Goal: Transaction & Acquisition: Subscribe to service/newsletter

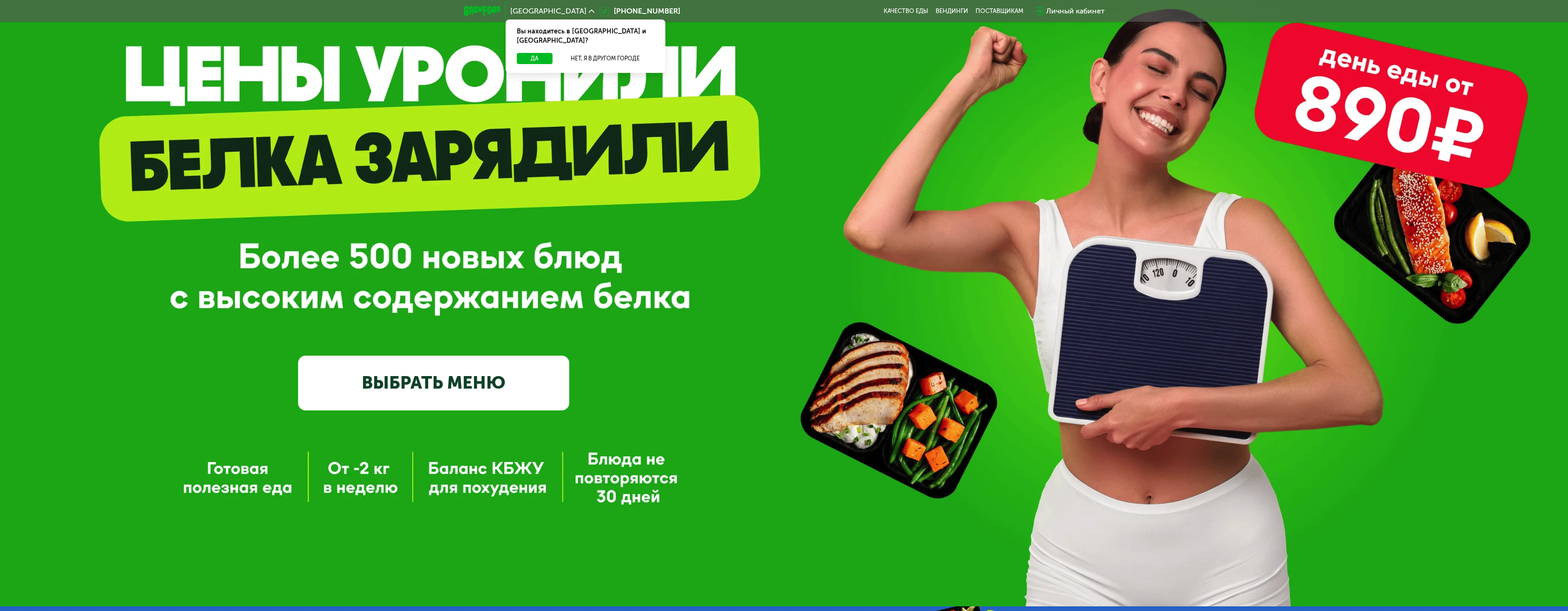
scroll to position [139, 0]
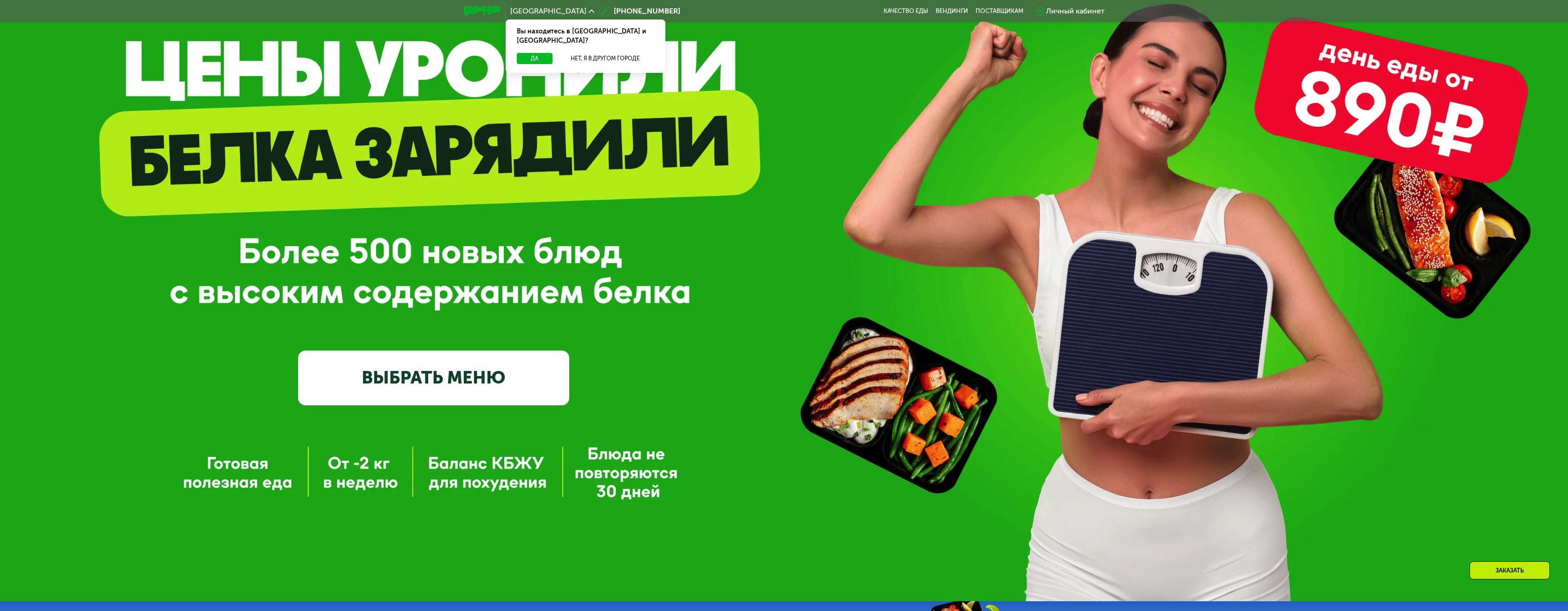
click at [435, 379] on link "ВЫБРАТЬ МЕНЮ" at bounding box center [434, 377] width 272 height 54
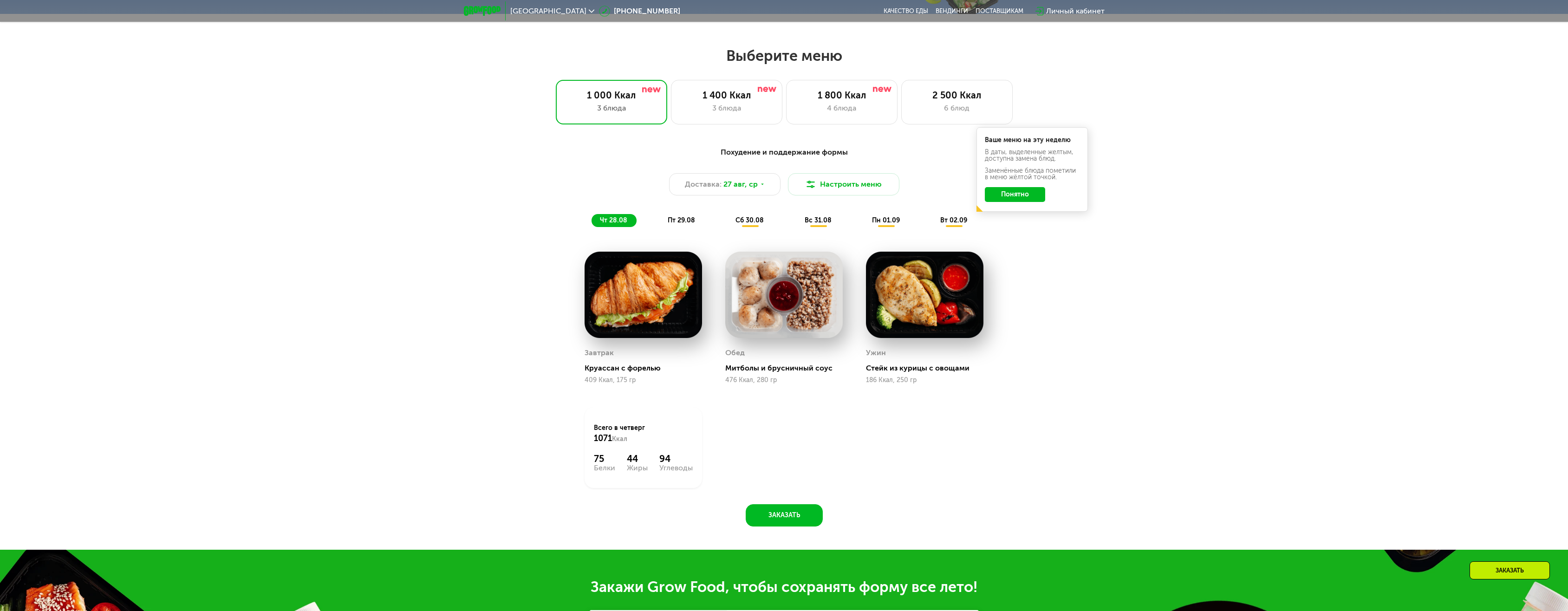
scroll to position [824, 0]
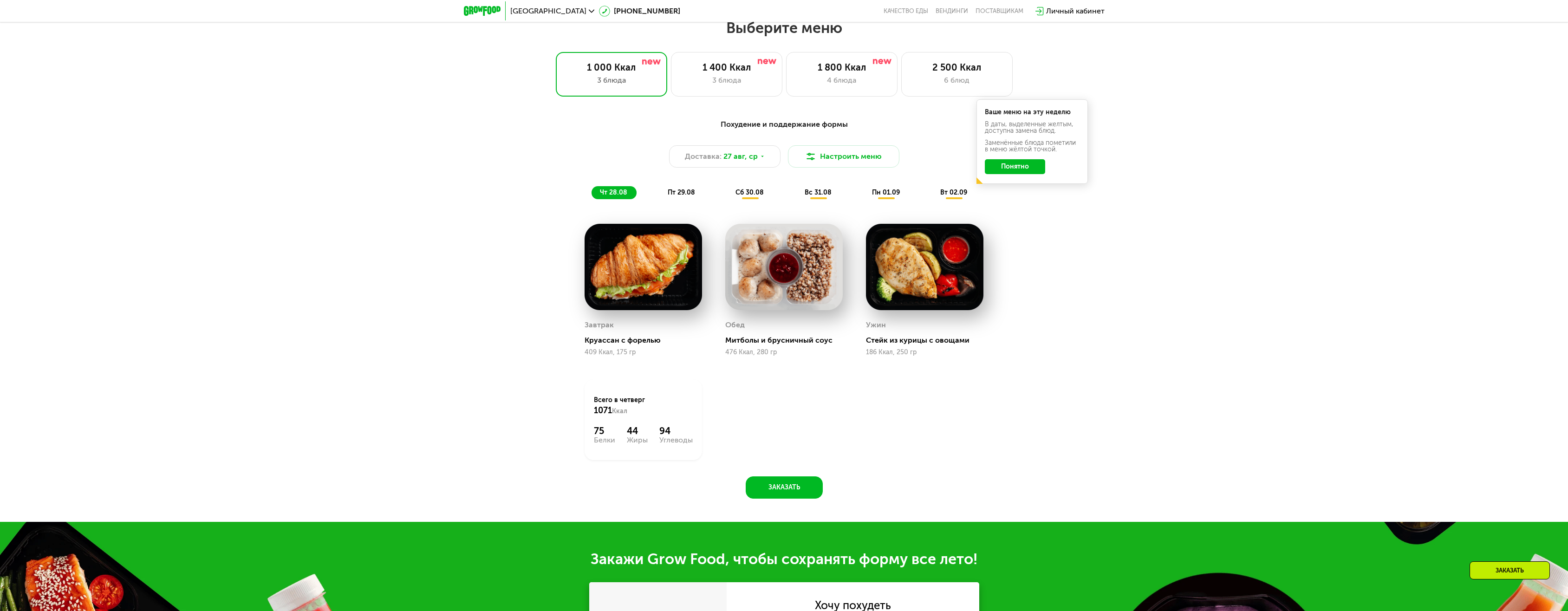
click at [1026, 172] on button "Понятно" at bounding box center [1016, 167] width 61 height 15
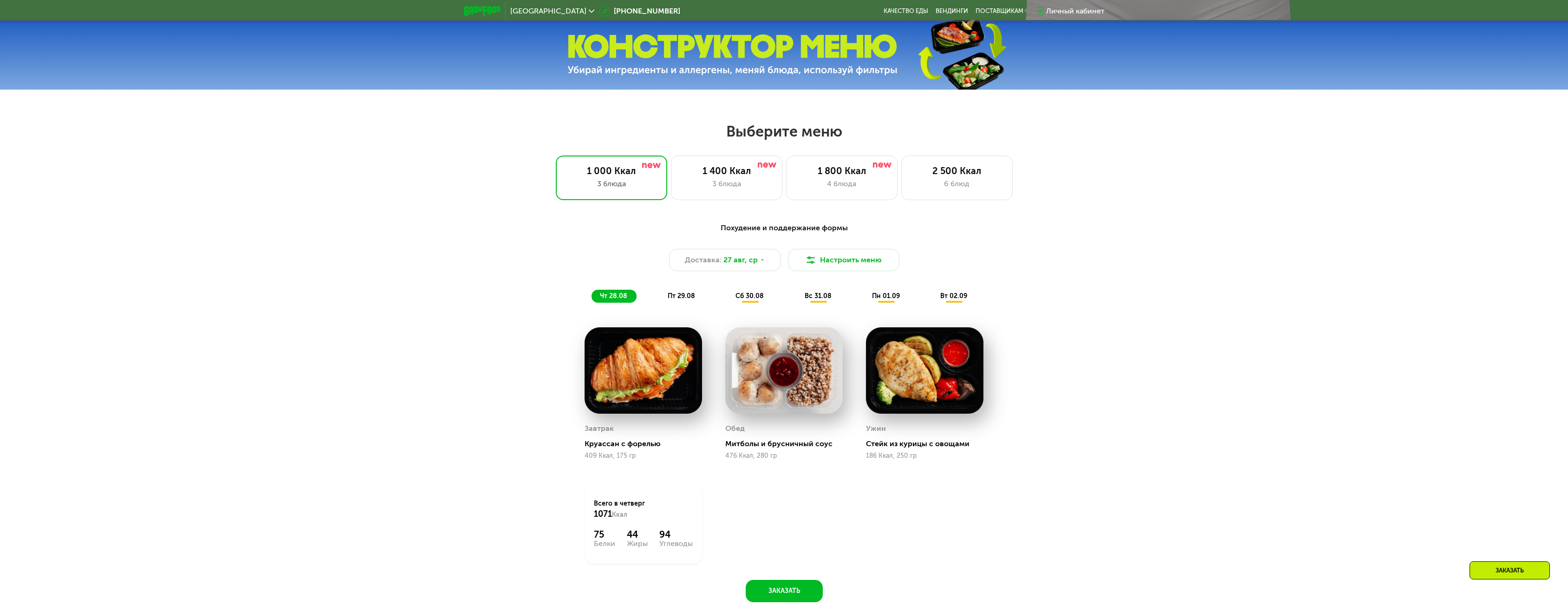
scroll to position [778, 0]
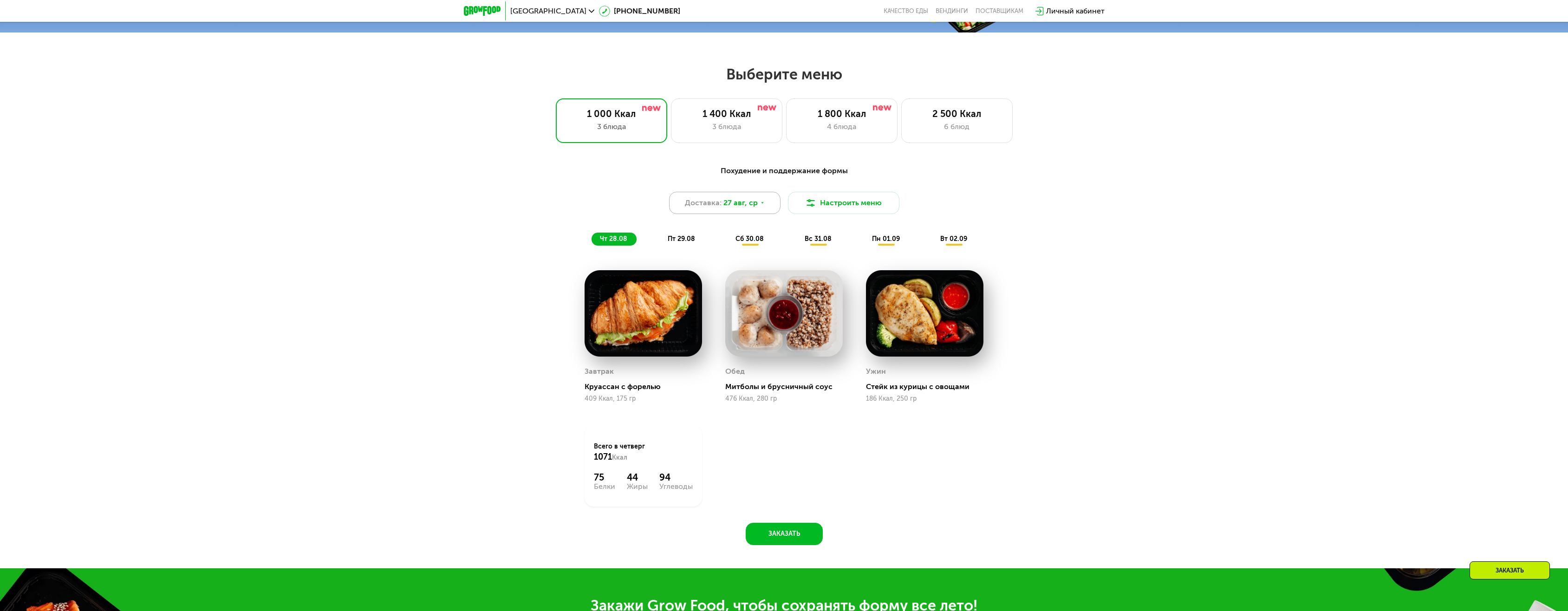
click at [733, 206] on span "27 авг, ср" at bounding box center [740, 202] width 34 height 11
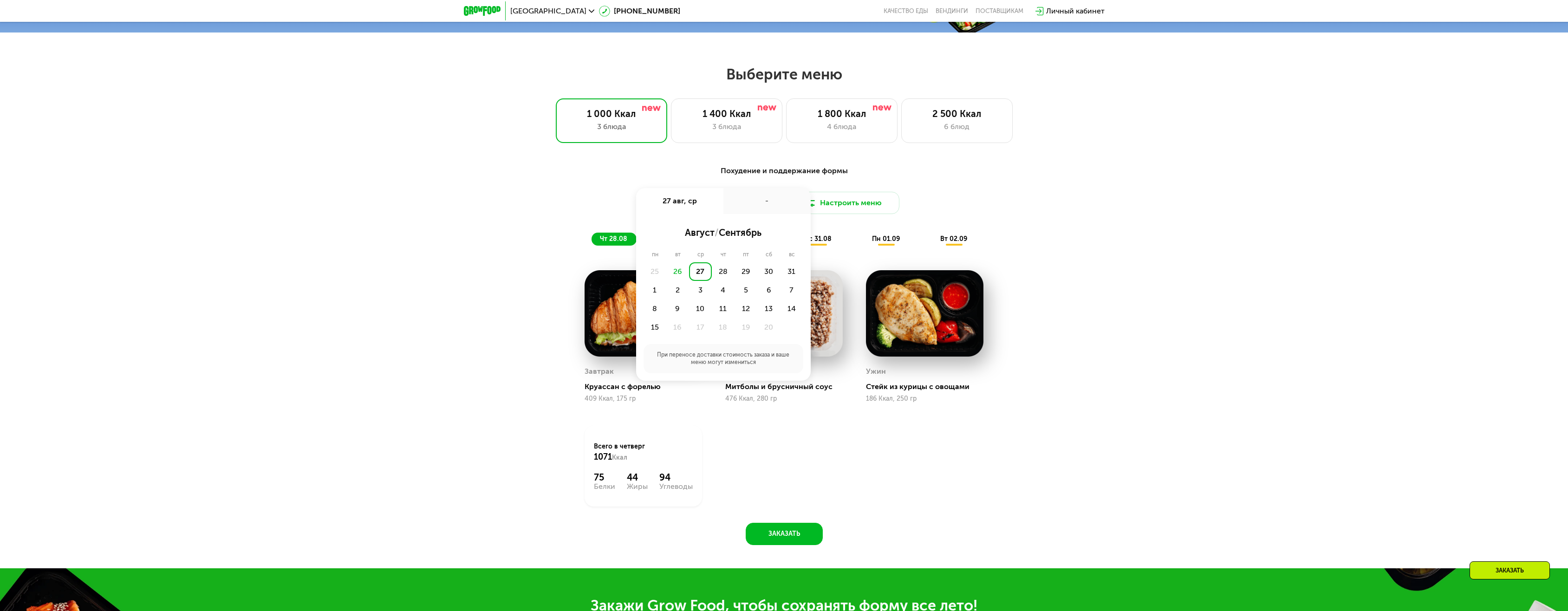
click at [1078, 246] on div "Похудение и поддержание формы Доставка: [DATE] авг, ср - август / сентябрь пн в…" at bounding box center [784, 360] width 1568 height 416
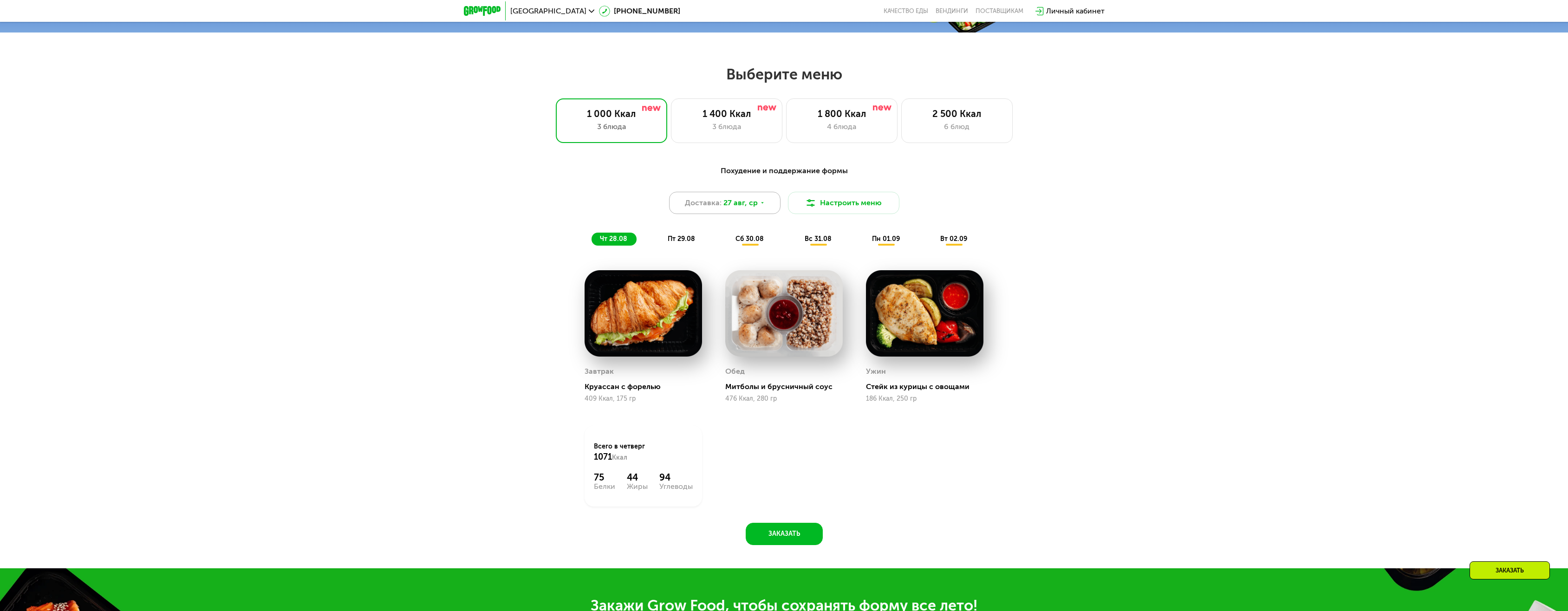
click at [726, 198] on div "Доставка: [DATE]" at bounding box center [725, 202] width 111 height 22
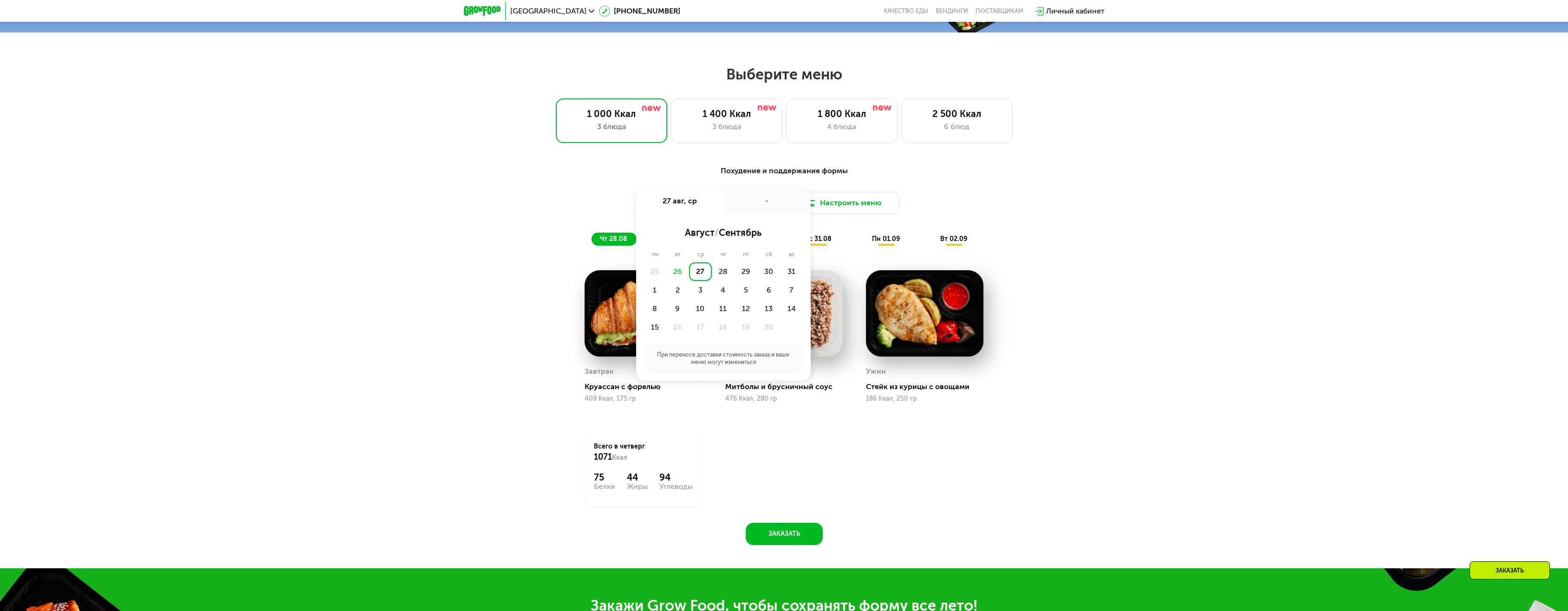
click at [1116, 241] on div "Похудение и поддержание формы Доставка: [DATE] авг, ср - август / сентябрь пн в…" at bounding box center [784, 360] width 1568 height 416
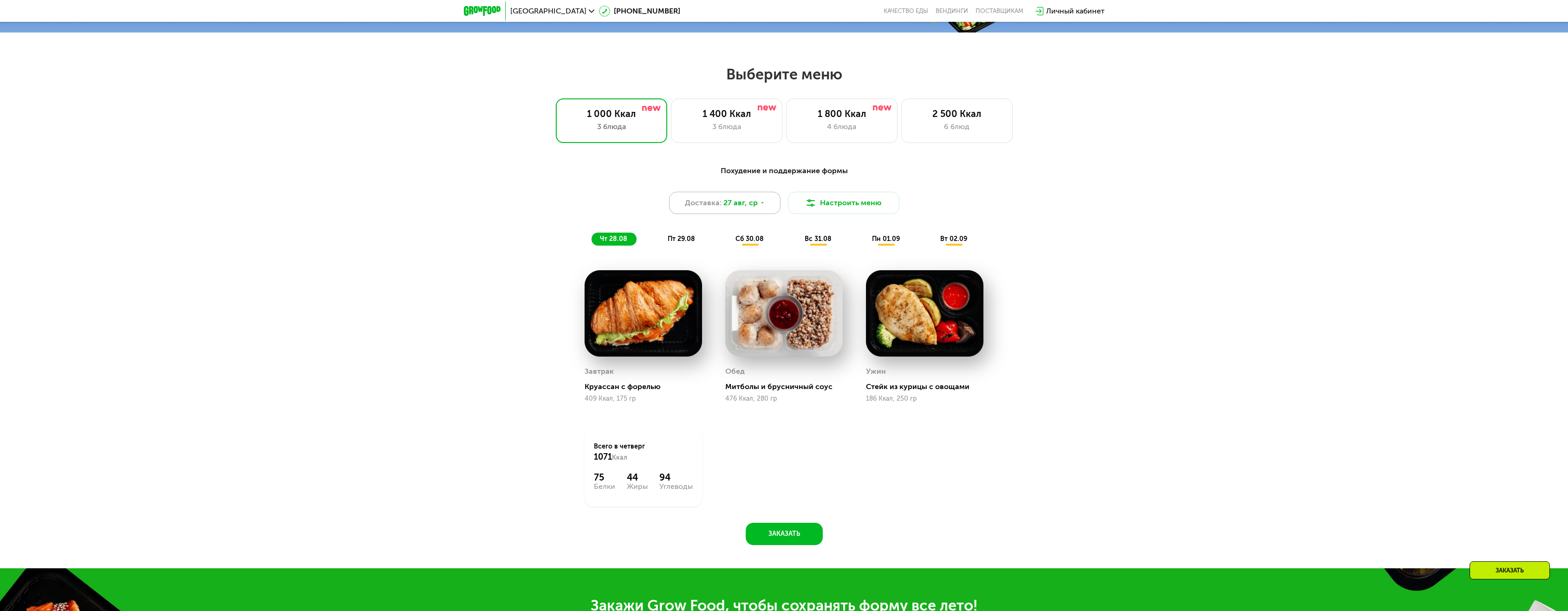
click at [761, 205] on icon at bounding box center [762, 202] width 6 height 6
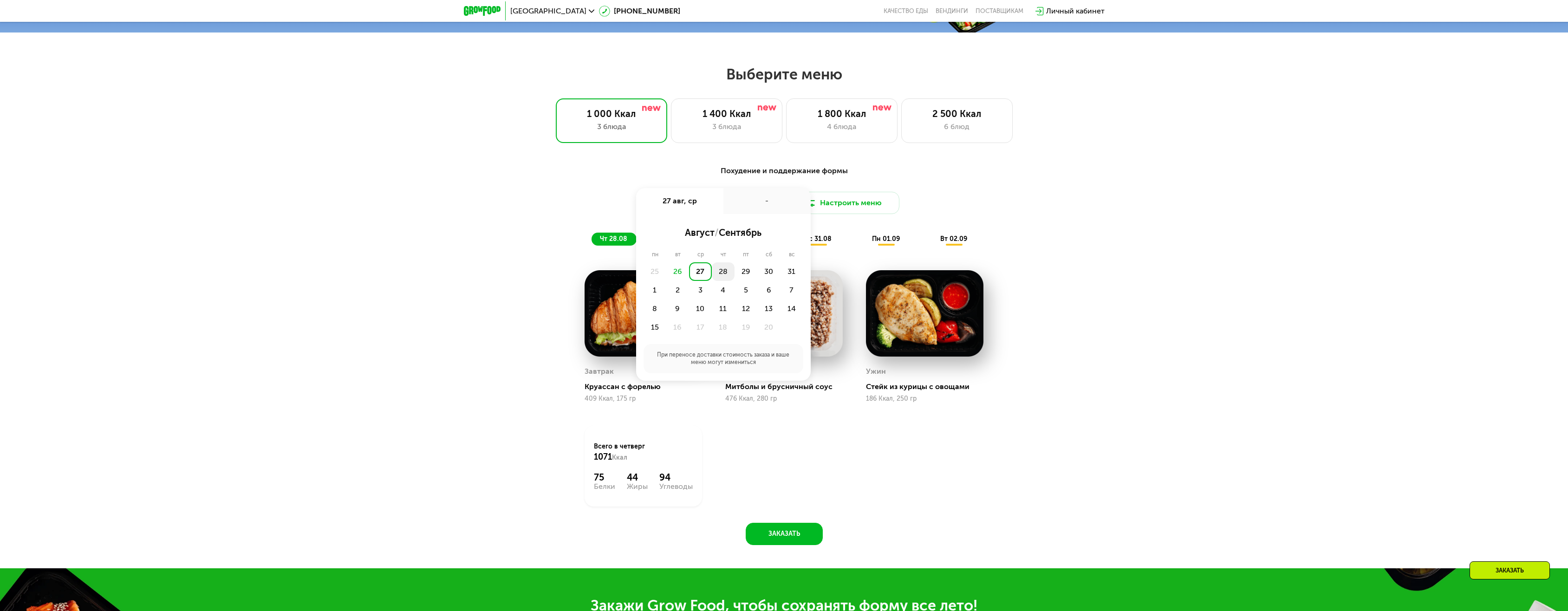
click at [735, 273] on div "28" at bounding box center [746, 271] width 23 height 18
click at [1091, 237] on div "Похудение и поддержание формы Доставка: [DATE] авг, чт - Утро Вечер 18:00-23:00…" at bounding box center [784, 360] width 1568 height 416
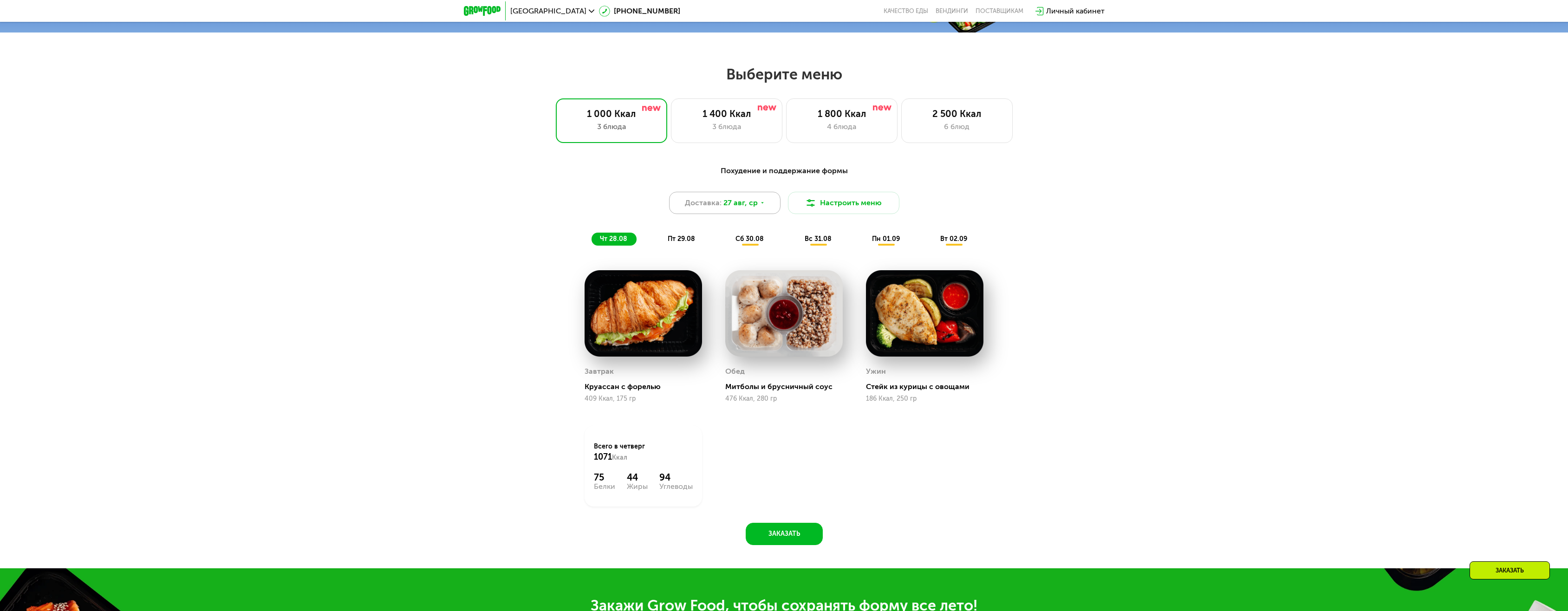
click at [728, 207] on span "27 авг, ср" at bounding box center [740, 202] width 34 height 11
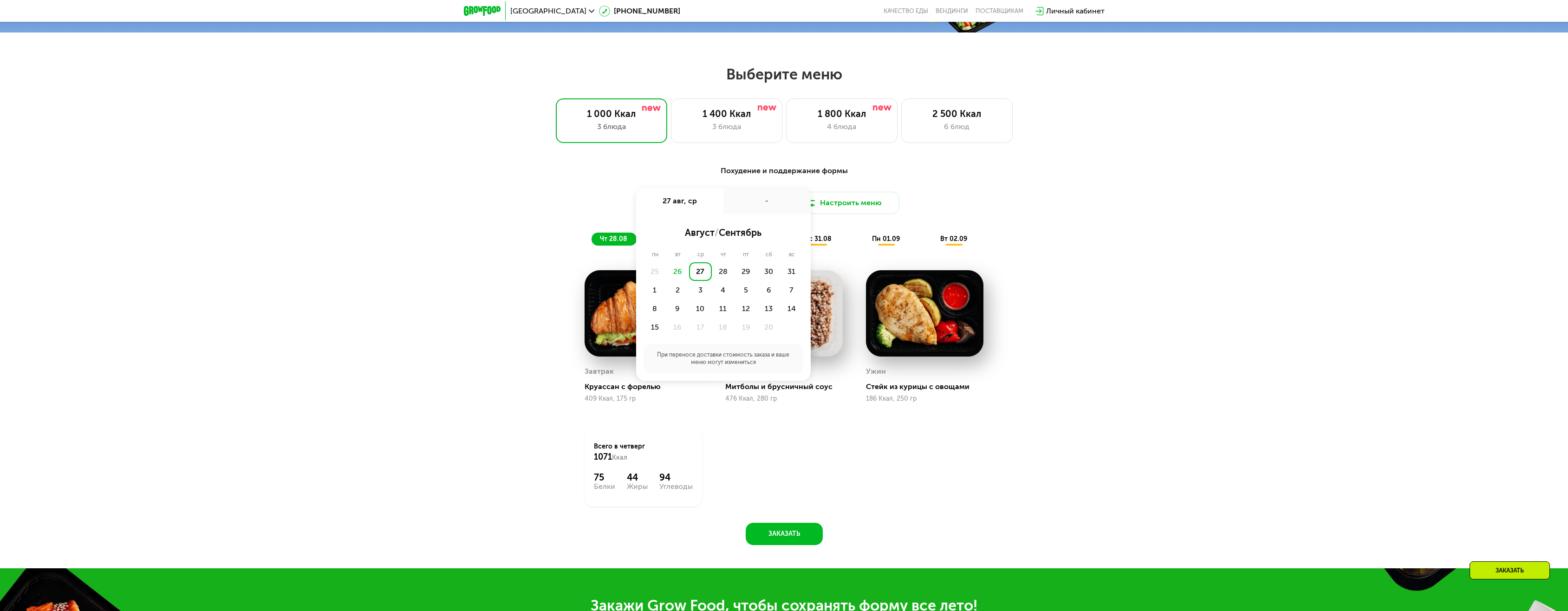
click at [679, 274] on div "26" at bounding box center [678, 271] width 23 height 18
click at [707, 274] on div "27" at bounding box center [701, 271] width 23 height 18
click at [1075, 243] on div "Похудение и поддержание формы Доставка: [DATE] авг, ср - Утро Вечер 18:00-23:00…" at bounding box center [784, 360] width 1568 height 416
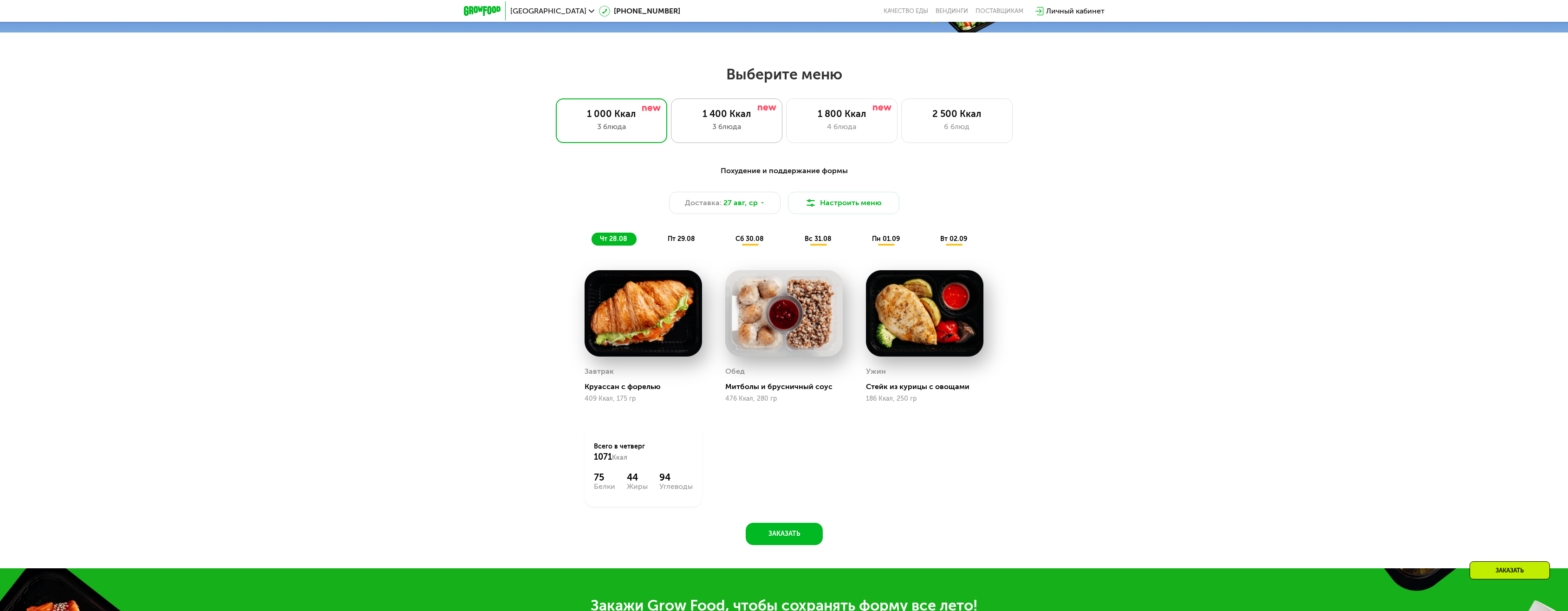
click at [729, 132] on div "3 блюда" at bounding box center [726, 127] width 92 height 11
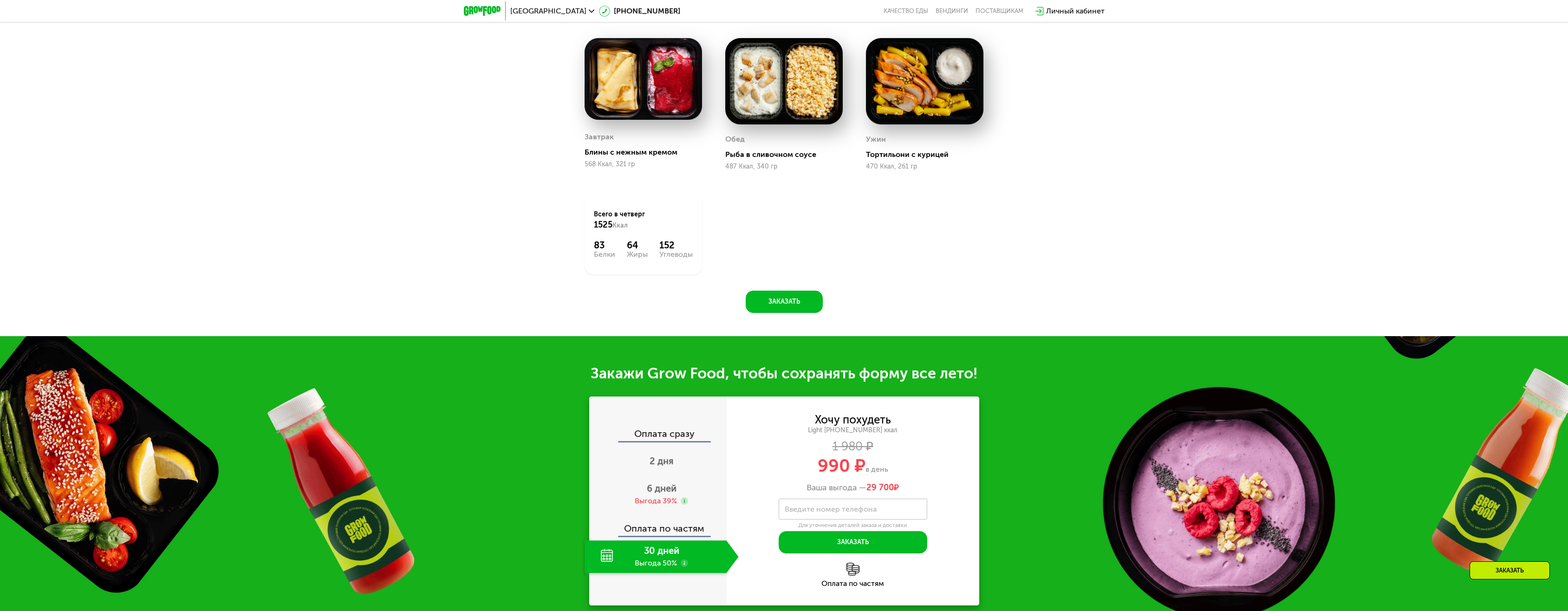
scroll to position [1056, 0]
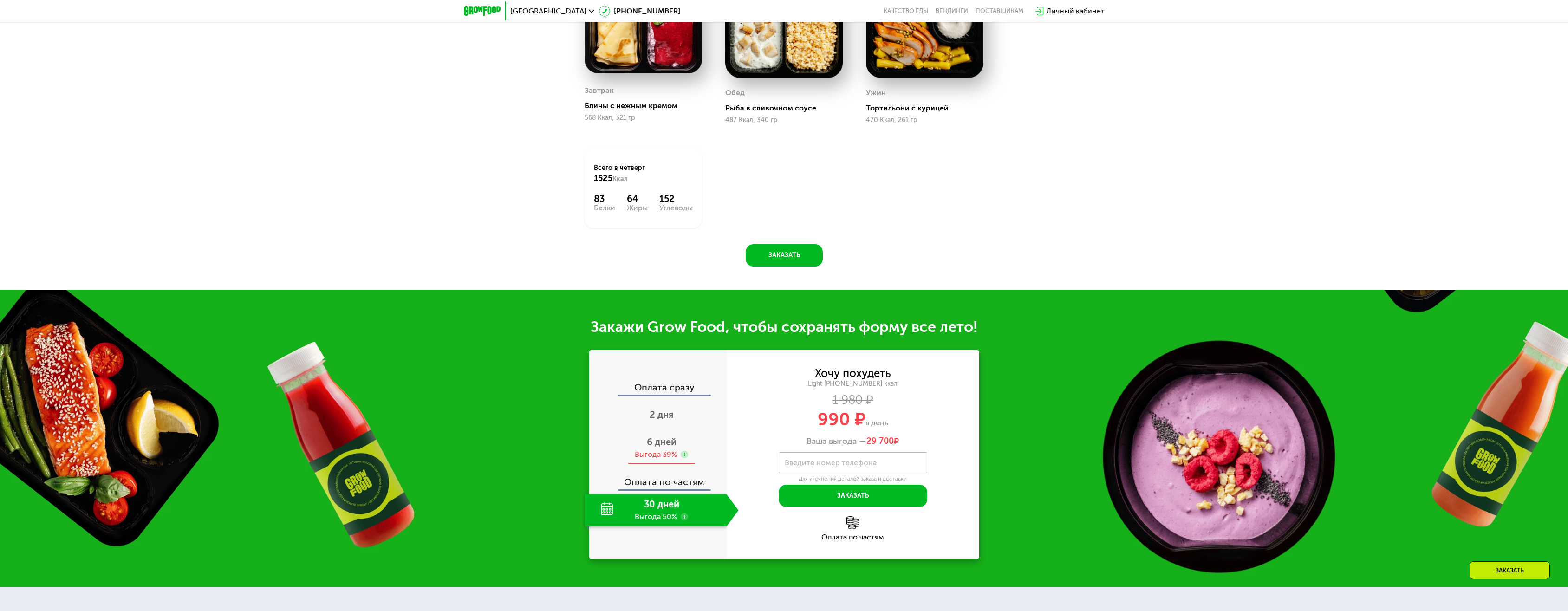
click at [666, 444] on span "6 дней" at bounding box center [662, 442] width 29 height 11
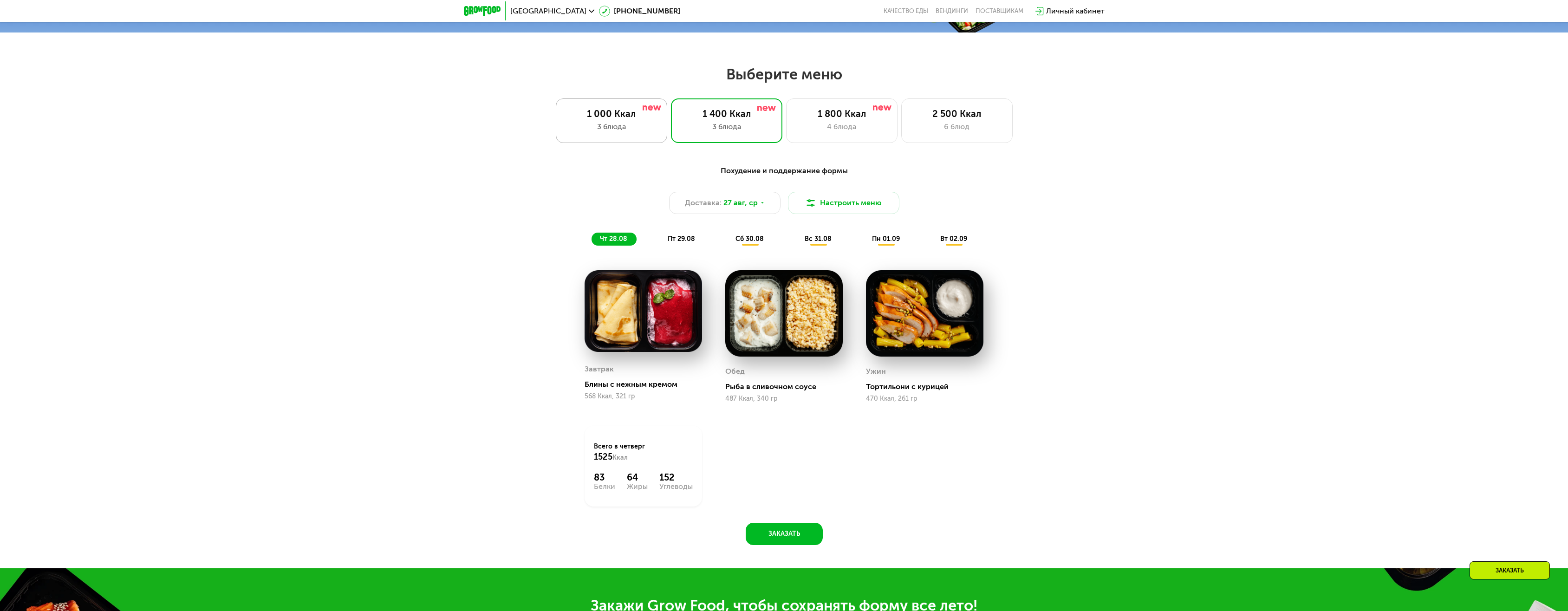
click at [629, 114] on div "1 000 Ккал" at bounding box center [611, 114] width 92 height 11
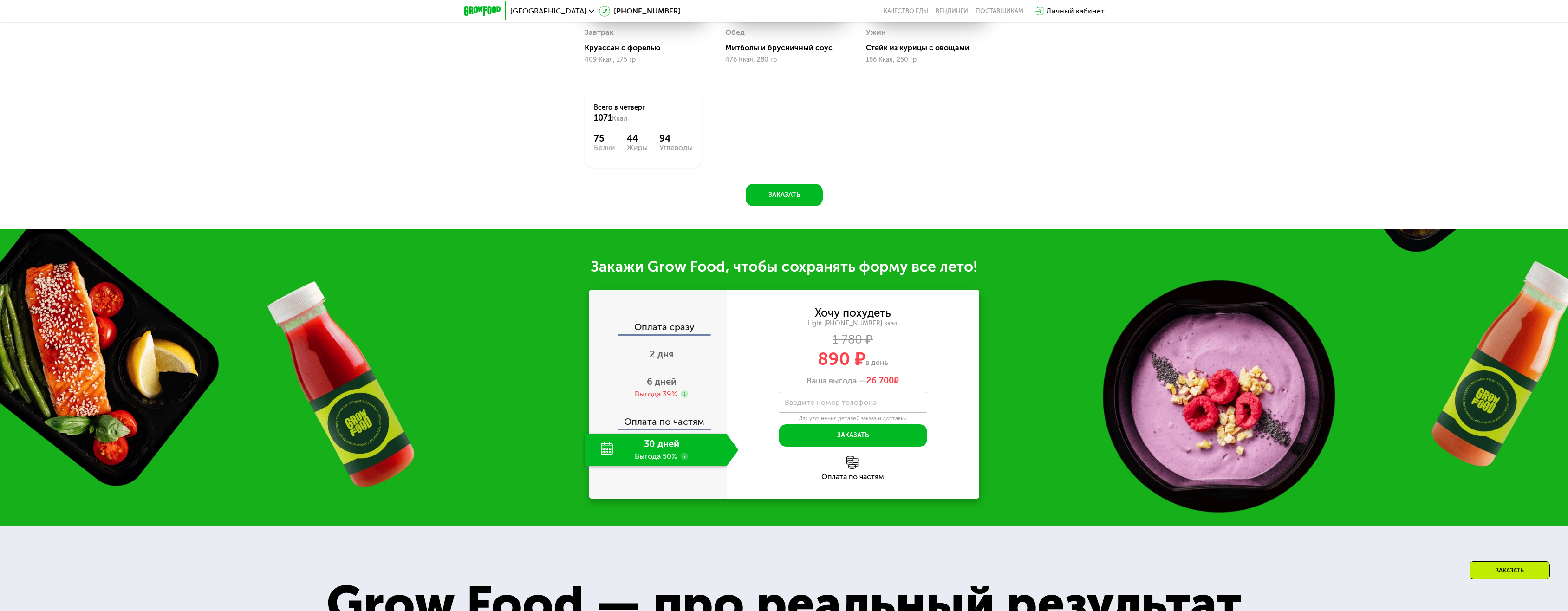
scroll to position [1241, 0]
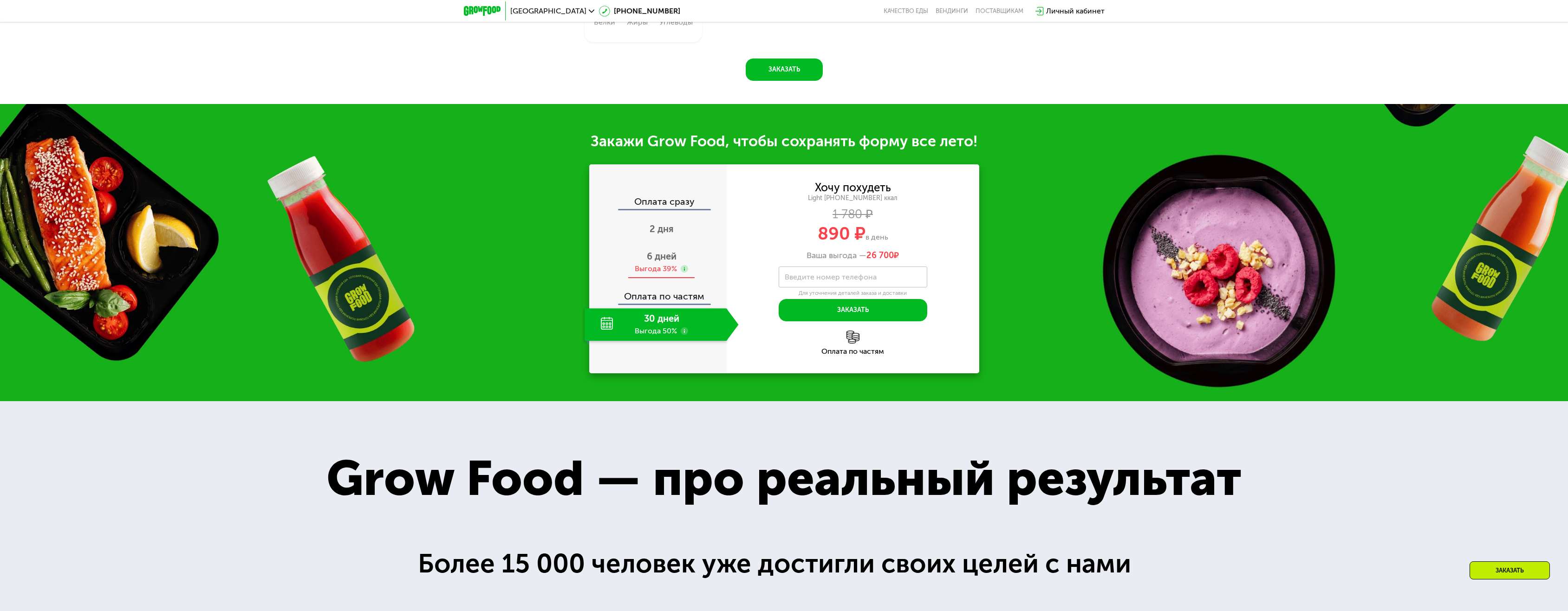
click at [658, 261] on span "6 дней" at bounding box center [662, 256] width 29 height 11
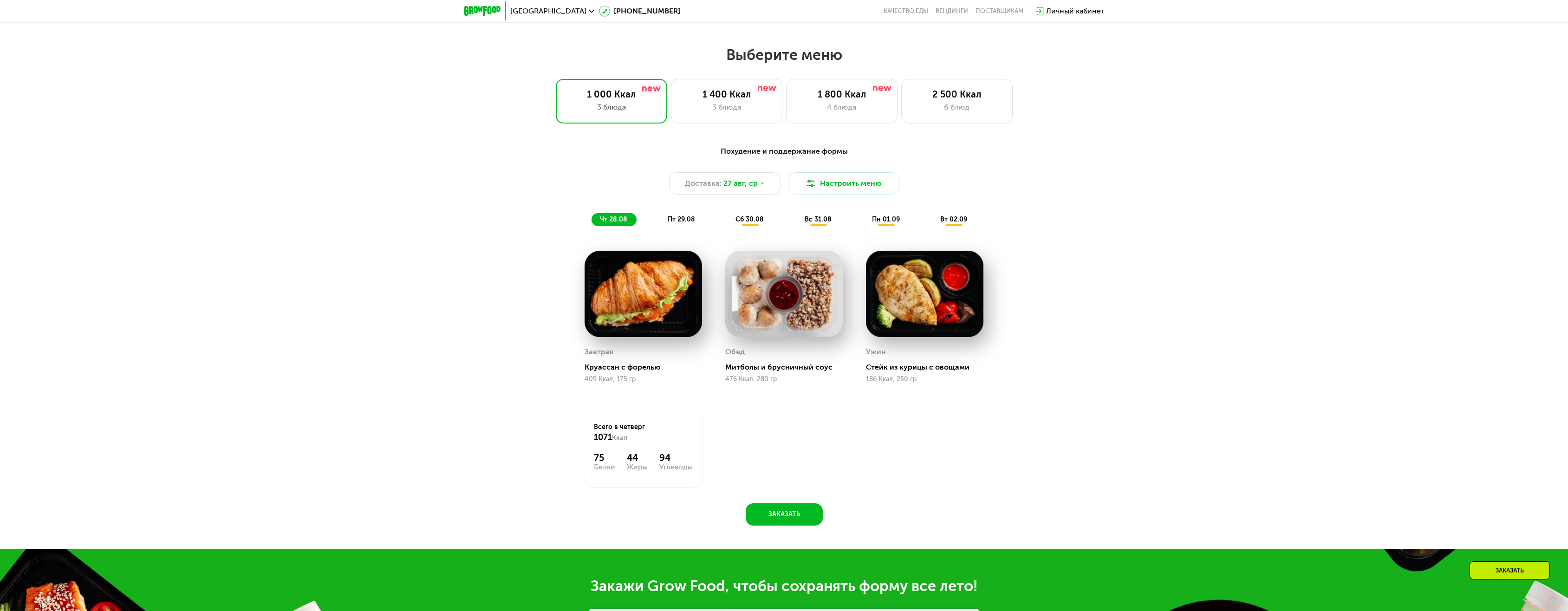
scroll to position [778, 0]
